Goal: Information Seeking & Learning: Learn about a topic

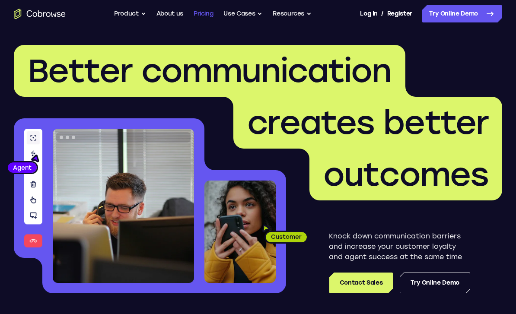
click at [200, 10] on link "Pricing" at bounding box center [204, 13] width 20 height 17
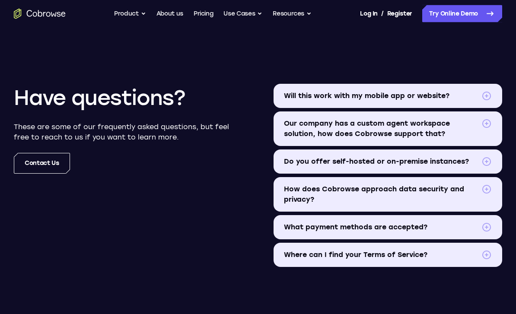
scroll to position [1000, 0]
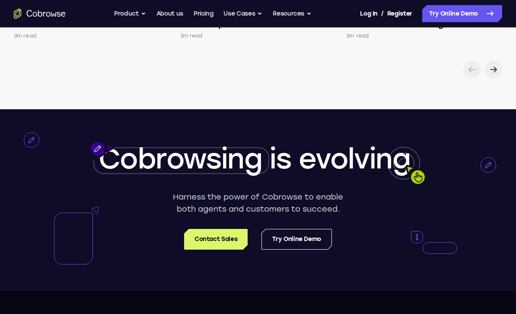
scroll to position [1769, 0]
